Goal: Obtain resource: Obtain resource

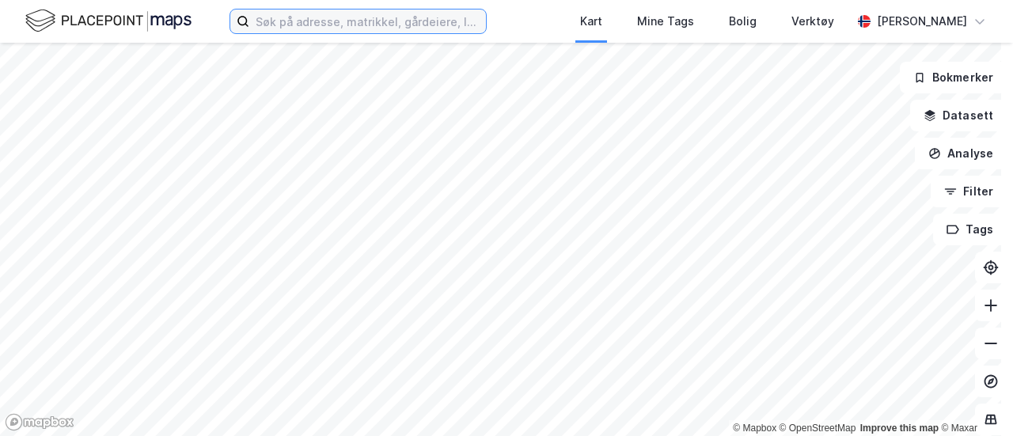
click at [327, 20] on input at bounding box center [367, 21] width 237 height 24
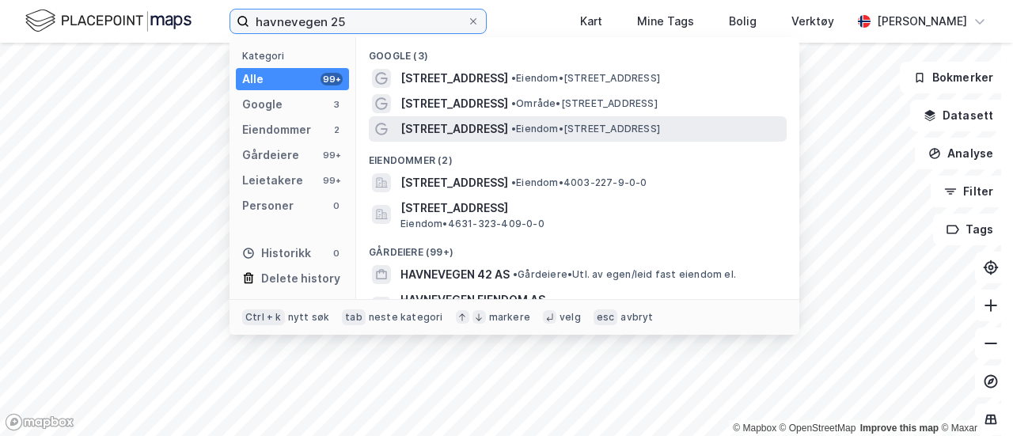
type input "havnevegen 25"
click at [444, 123] on span "[STREET_ADDRESS]" at bounding box center [454, 128] width 108 height 19
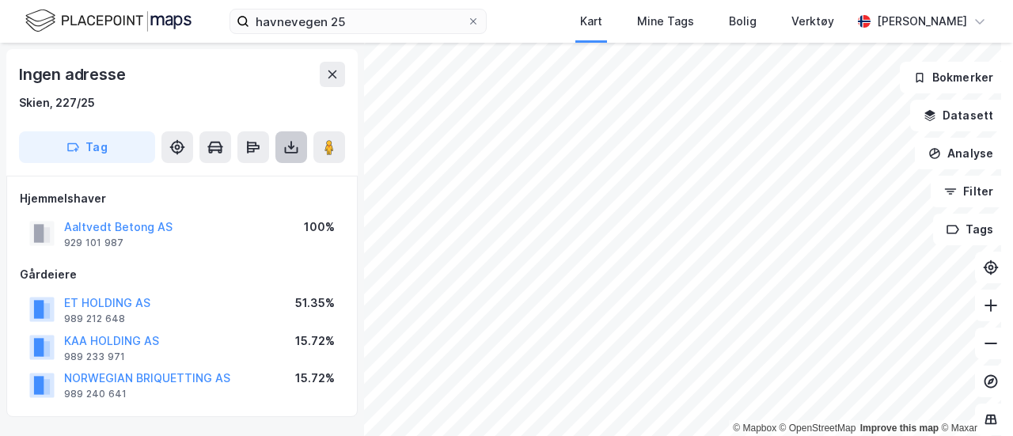
click at [283, 155] on button at bounding box center [291, 147] width 32 height 32
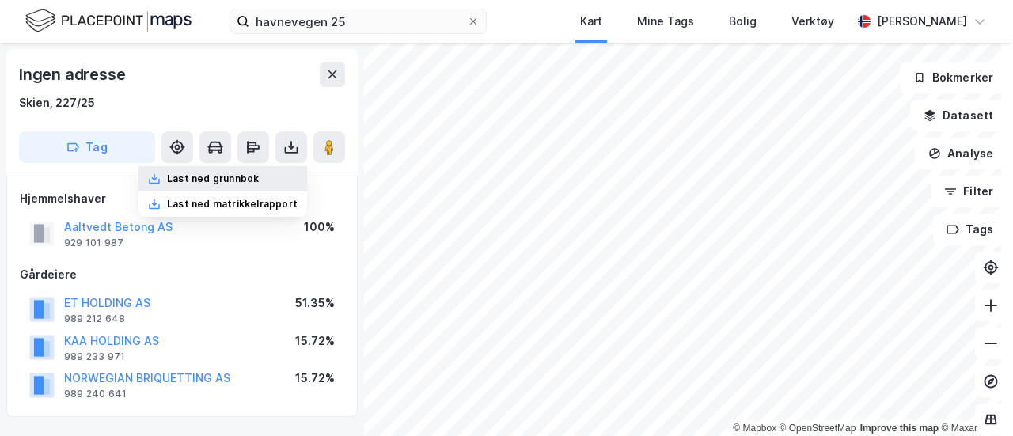
click at [259, 176] on div "Last ned grunnbok" at bounding box center [213, 178] width 92 height 13
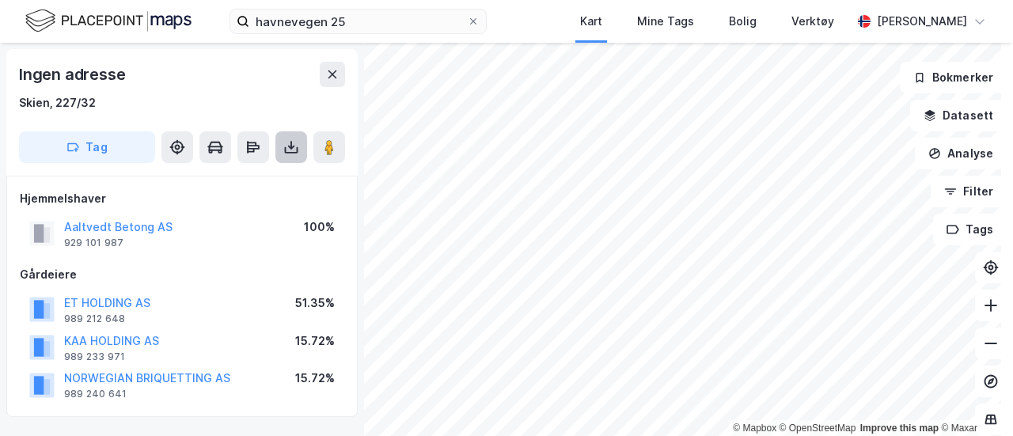
click at [293, 153] on icon at bounding box center [291, 147] width 16 height 16
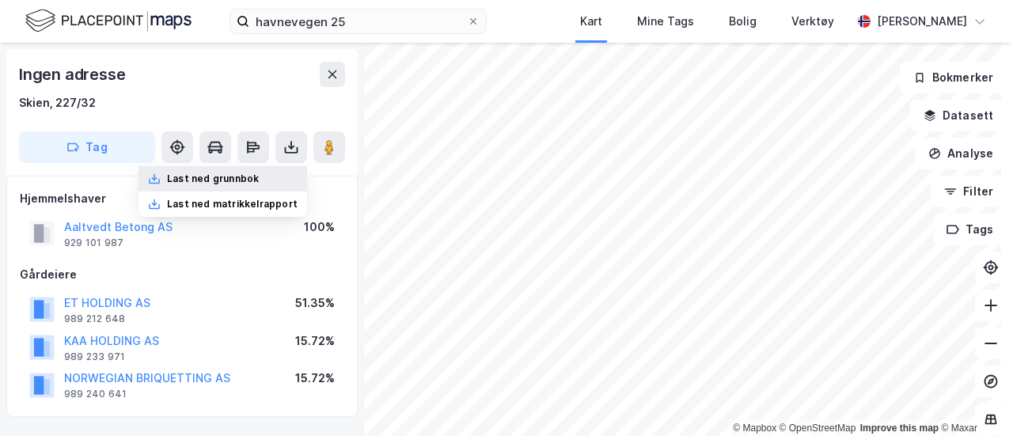
click at [269, 178] on div "Last ned grunnbok" at bounding box center [222, 178] width 168 height 25
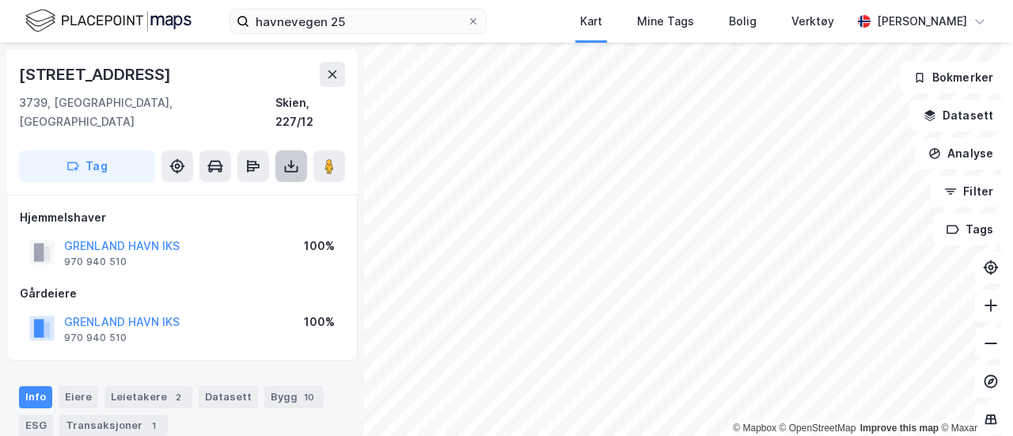
click at [283, 158] on button at bounding box center [291, 166] width 32 height 32
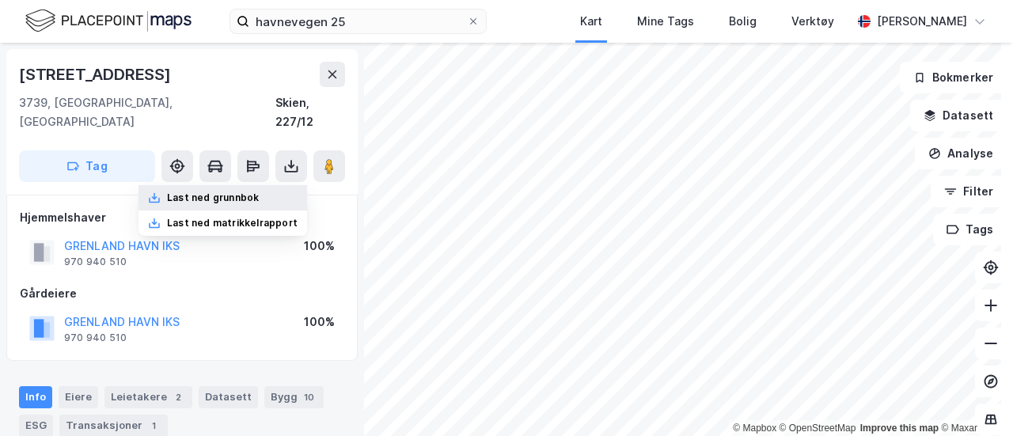
click at [278, 185] on div "Last ned grunnbok" at bounding box center [222, 197] width 168 height 25
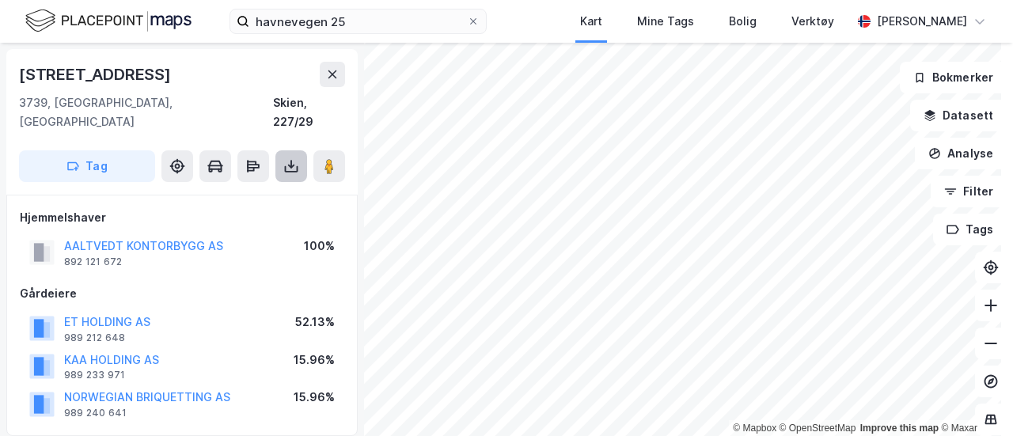
click at [286, 158] on icon at bounding box center [291, 166] width 16 height 16
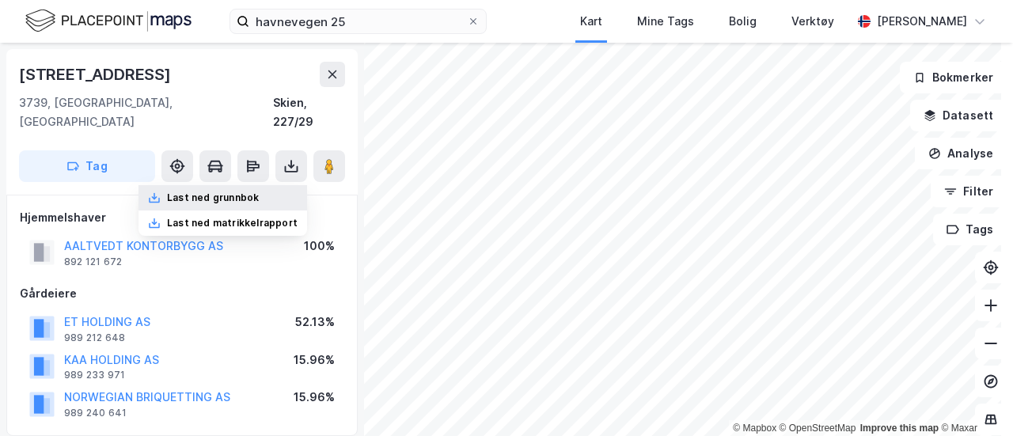
click at [281, 185] on div "Last ned grunnbok" at bounding box center [222, 197] width 168 height 25
